Goal: Transaction & Acquisition: Purchase product/service

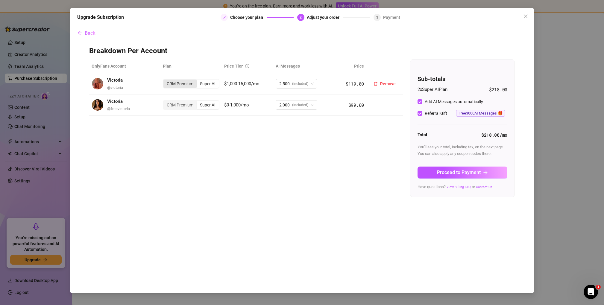
click at [182, 84] on div "CRM Premium" at bounding box center [179, 84] width 33 height 8
click at [165, 81] on input "CRM Premium" at bounding box center [165, 81] width 0 height 0
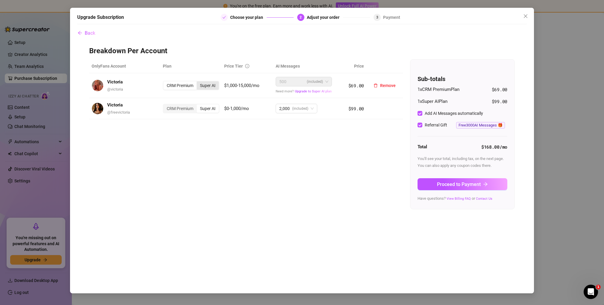
click at [209, 86] on div "Super AI" at bounding box center [208, 85] width 22 height 8
click at [198, 82] on input "Super AI" at bounding box center [198, 82] width 0 height 0
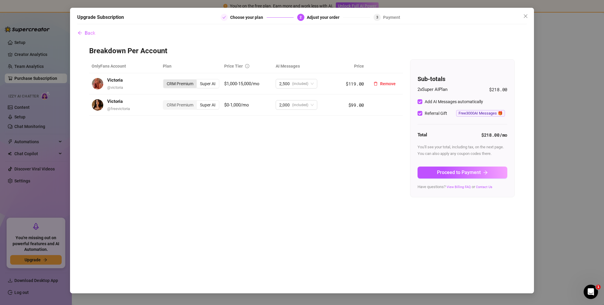
click at [185, 85] on div "CRM Premium" at bounding box center [179, 84] width 33 height 8
click at [165, 81] on input "CRM Premium" at bounding box center [165, 81] width 0 height 0
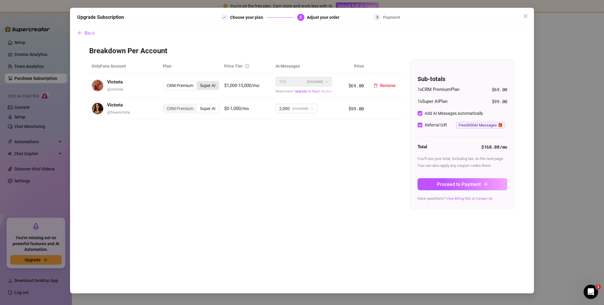
click at [208, 84] on div "Super AI" at bounding box center [208, 85] width 22 height 8
click at [198, 82] on input "Super AI" at bounding box center [198, 82] width 0 height 0
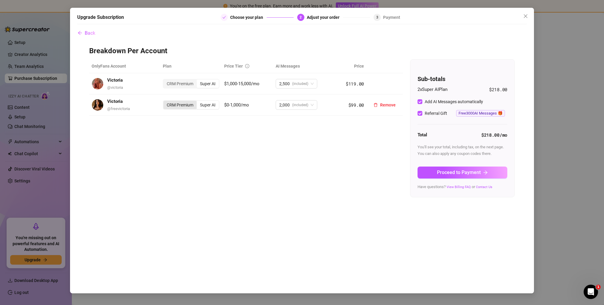
click at [180, 105] on div "CRM Premium" at bounding box center [179, 105] width 33 height 8
click at [165, 102] on input "CRM Premium" at bounding box center [165, 102] width 0 height 0
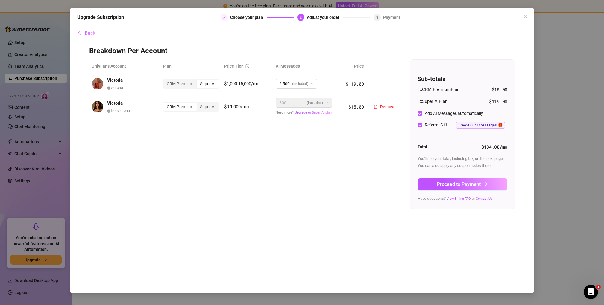
click at [183, 105] on div "CRM Premium" at bounding box center [179, 107] width 33 height 8
click at [165, 104] on input "CRM Premium" at bounding box center [165, 104] width 0 height 0
click at [174, 108] on div "CRM Premium" at bounding box center [179, 107] width 33 height 8
click at [165, 104] on input "CRM Premium" at bounding box center [165, 104] width 0 height 0
click at [213, 108] on div "Super AI" at bounding box center [208, 107] width 22 height 8
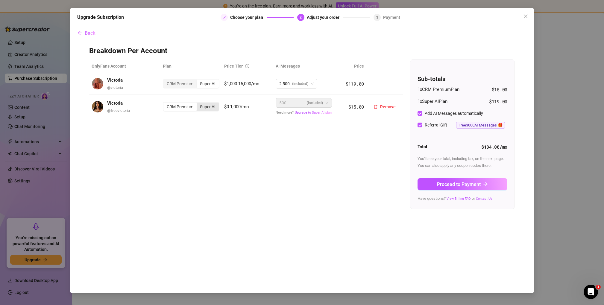
click at [198, 104] on input "Super AI" at bounding box center [198, 104] width 0 height 0
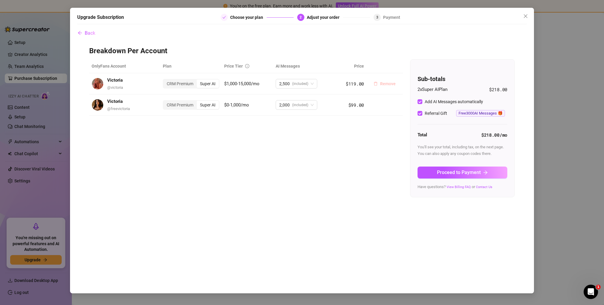
click at [388, 83] on span "Remove" at bounding box center [388, 83] width 16 height 5
click at [426, 70] on span "OK" at bounding box center [425, 68] width 6 height 5
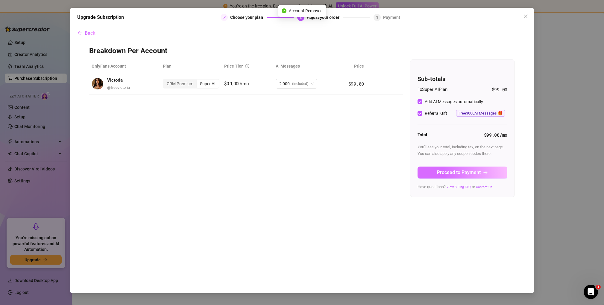
click at [468, 170] on span "Proceed to Payment" at bounding box center [459, 173] width 44 height 6
